Goal: Task Accomplishment & Management: Manage account settings

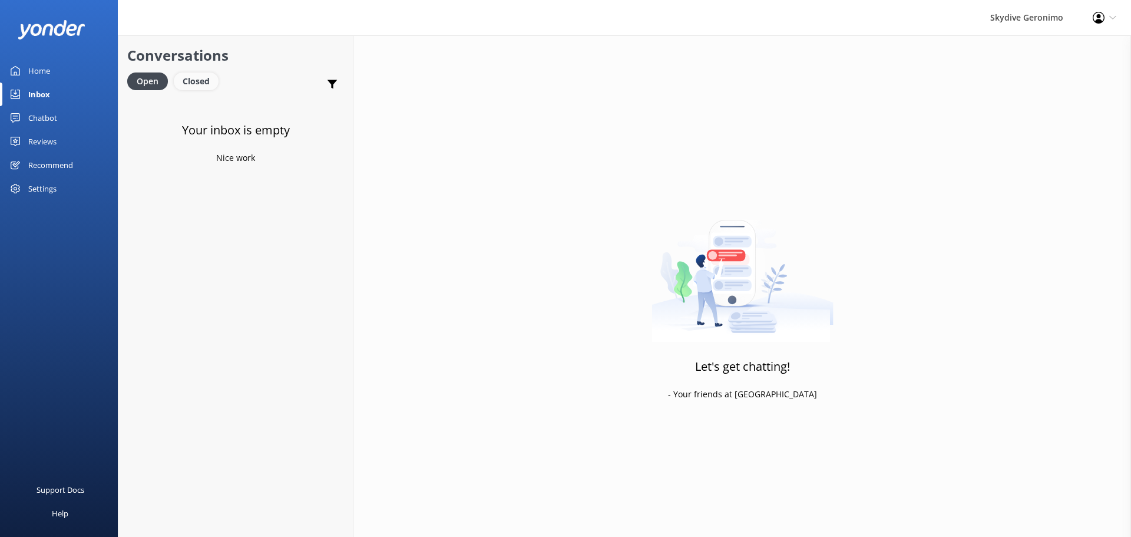
click at [190, 87] on div "Closed" at bounding box center [196, 81] width 45 height 18
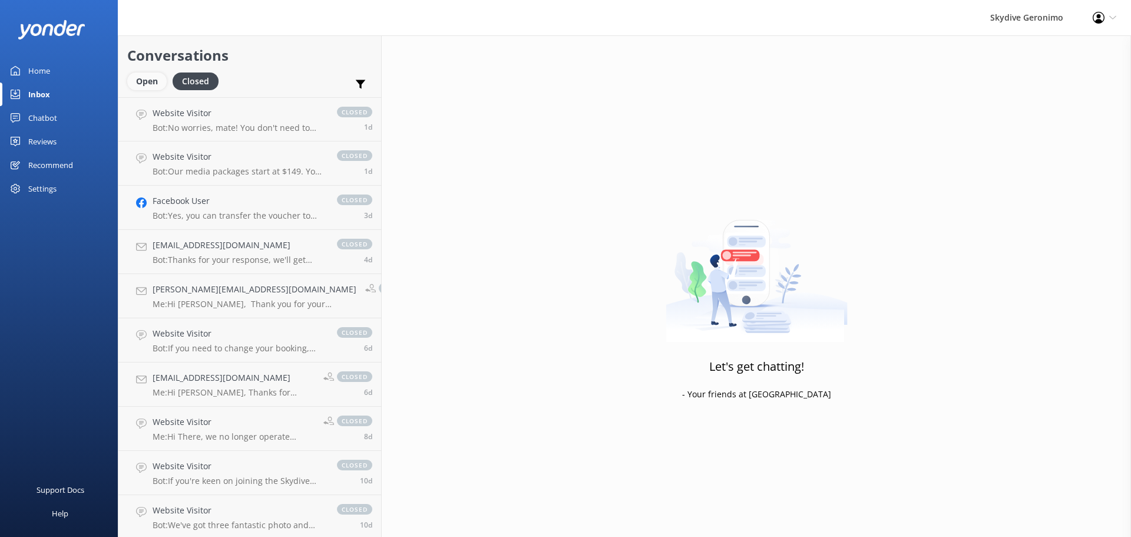
click at [162, 78] on div "Open" at bounding box center [146, 81] width 39 height 18
